Goal: Information Seeking & Learning: Learn about a topic

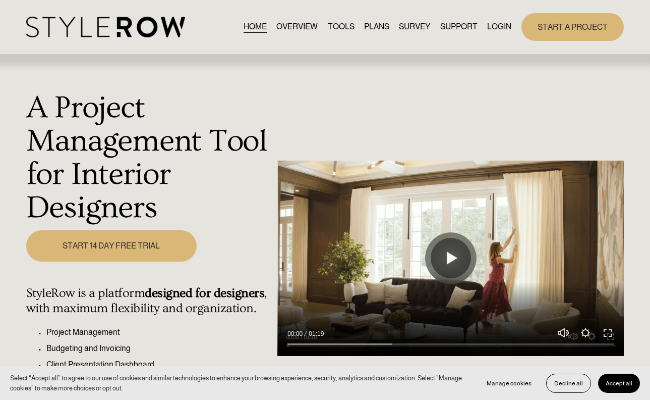
click at [495, 27] on link "LOGIN" at bounding box center [499, 27] width 24 height 14
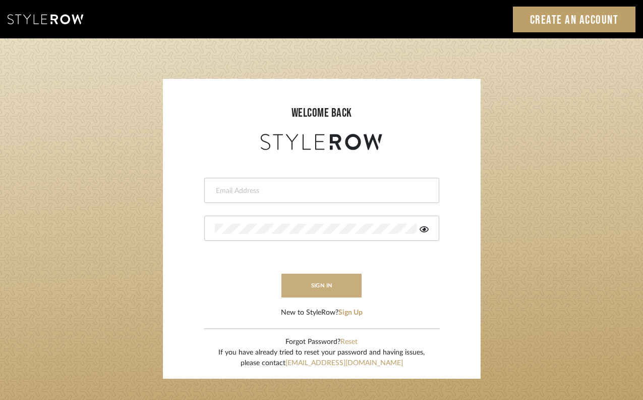
type input "emily@emilyboultoninteriors.com"
click at [327, 289] on button "sign in" at bounding box center [322, 285] width 81 height 24
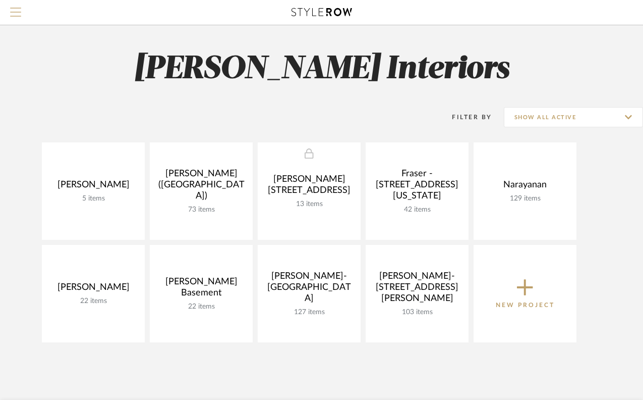
click at [15, 9] on span "Menu" at bounding box center [15, 8] width 11 height 1
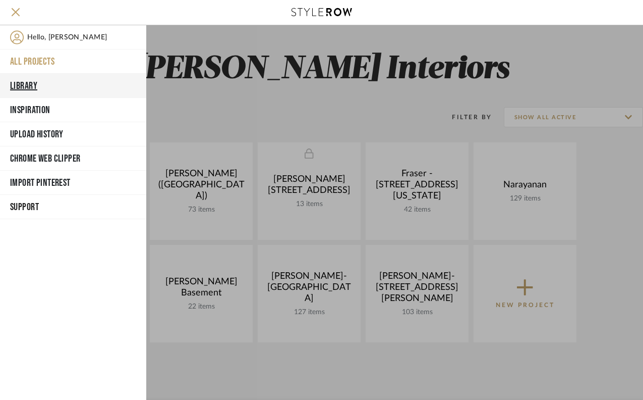
click at [16, 86] on button "Library" at bounding box center [73, 86] width 146 height 24
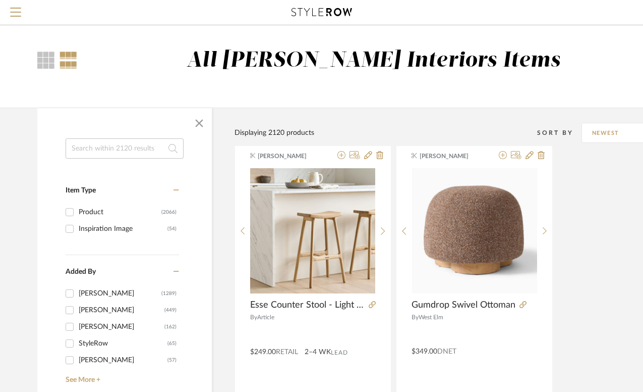
click at [99, 141] on input at bounding box center [125, 148] width 118 height 20
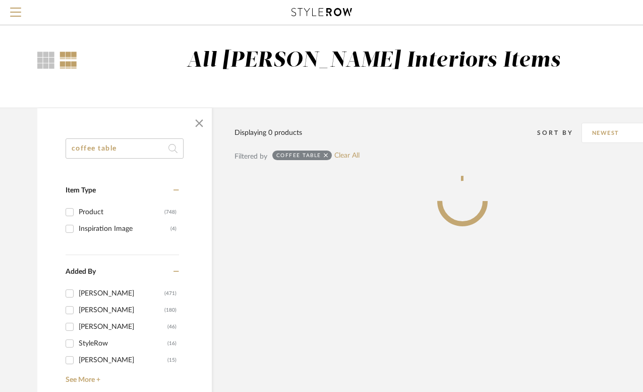
type input "coffee table"
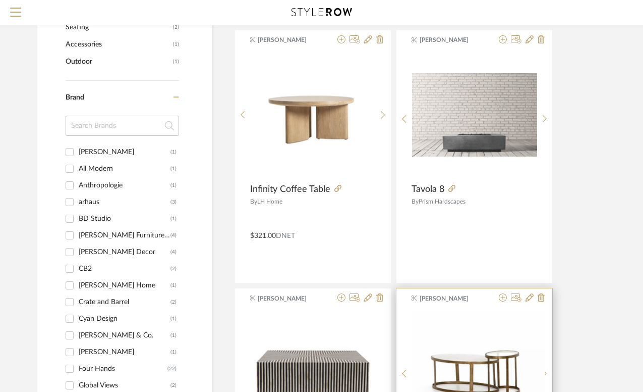
scroll to position [400, 0]
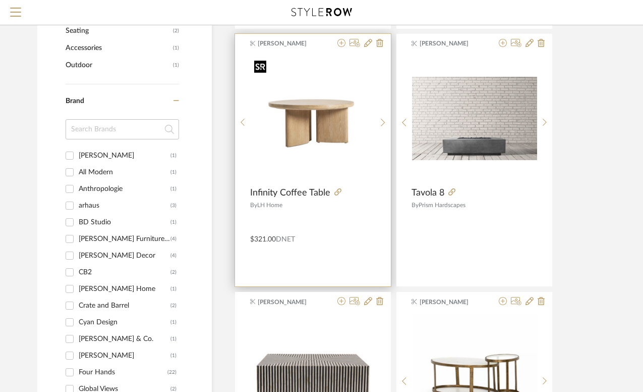
click at [313, 125] on img "0" at bounding box center [312, 118] width 125 height 125
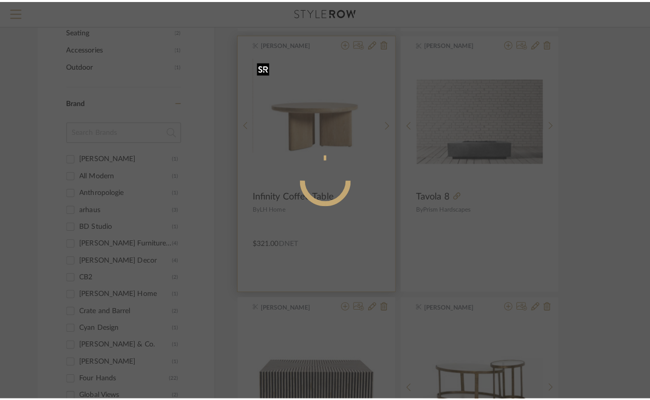
scroll to position [0, 0]
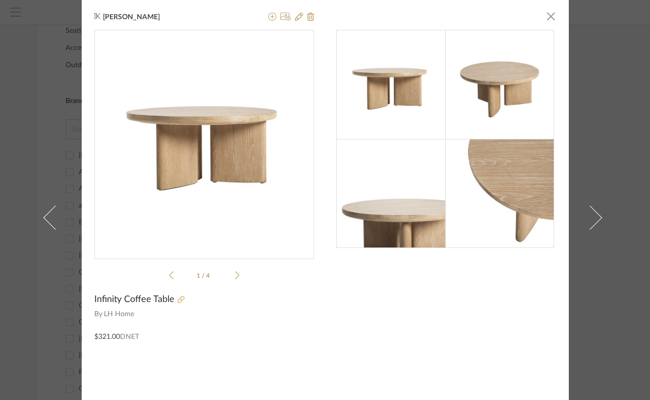
click at [178, 301] on icon at bounding box center [181, 299] width 7 height 7
